Goal: Book appointment/travel/reservation

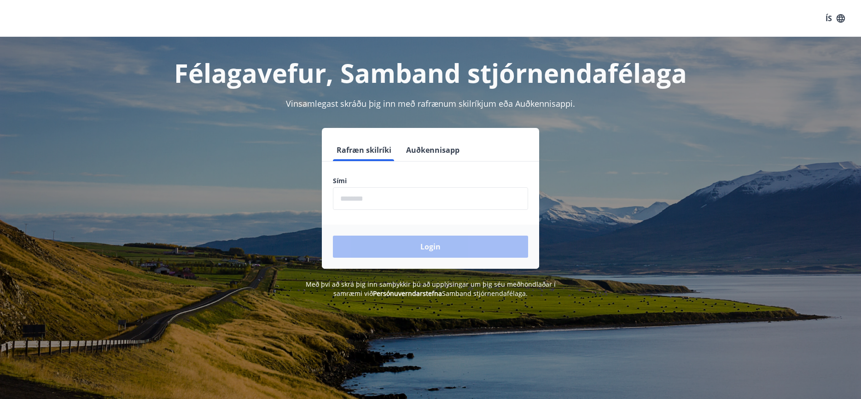
click at [391, 200] on input "phone" at bounding box center [430, 198] width 195 height 23
type input "********"
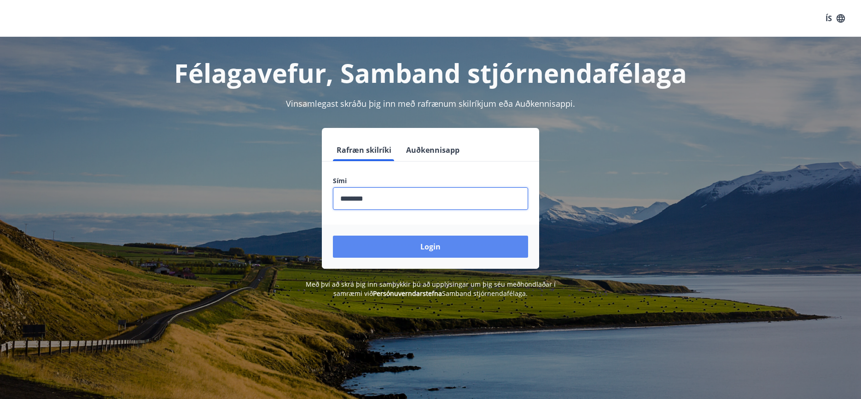
click at [431, 248] on button "Login" at bounding box center [430, 247] width 195 height 22
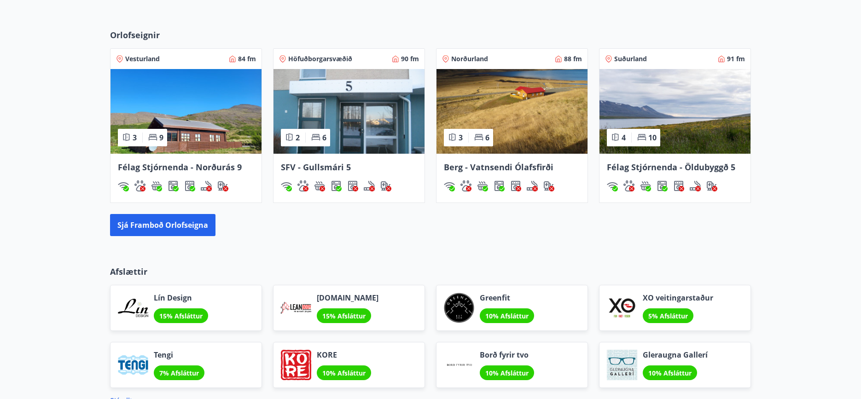
scroll to position [599, 0]
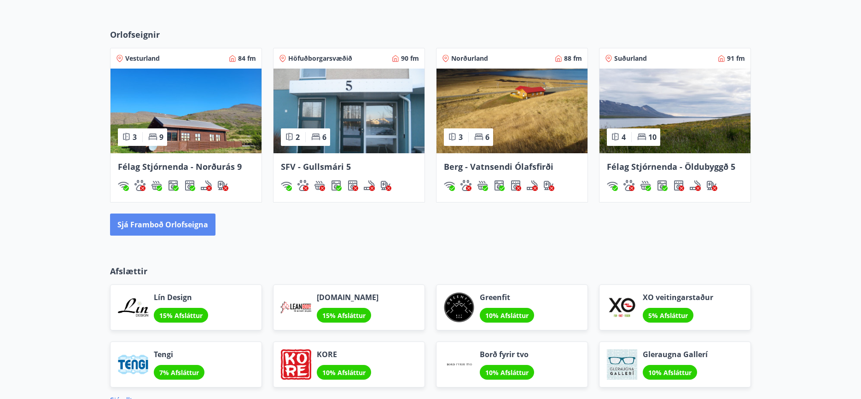
click at [152, 222] on button "Sjá framboð orlofseigna" at bounding box center [162, 225] width 105 height 22
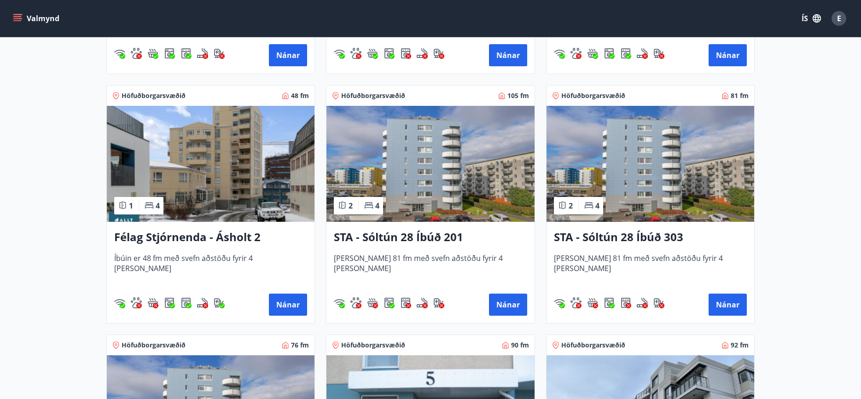
scroll to position [599, 0]
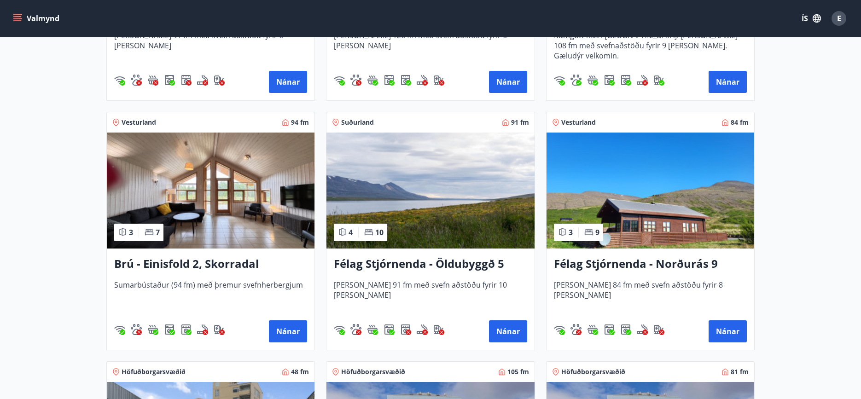
click at [234, 237] on img at bounding box center [211, 191] width 208 height 116
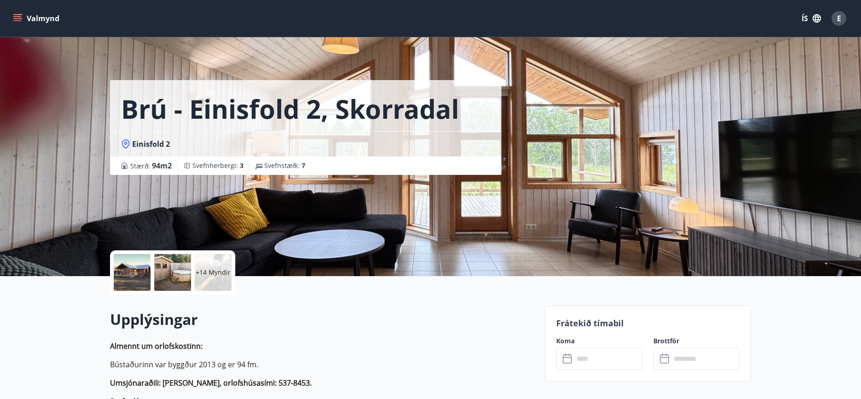
scroll to position [1, 0]
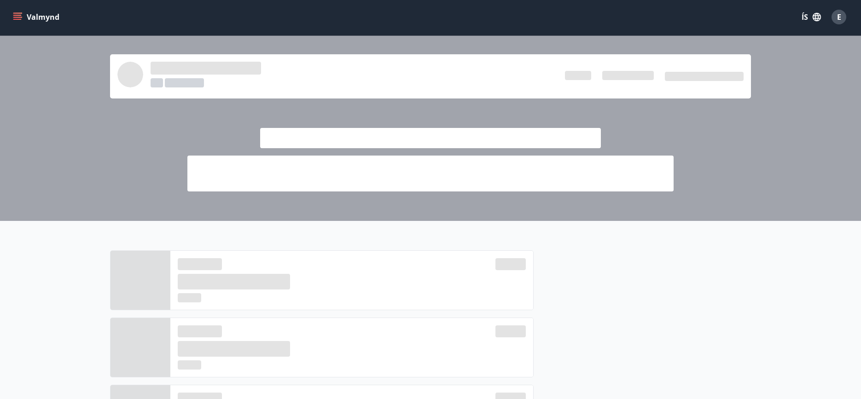
scroll to position [599, 0]
